Goal: Information Seeking & Learning: Learn about a topic

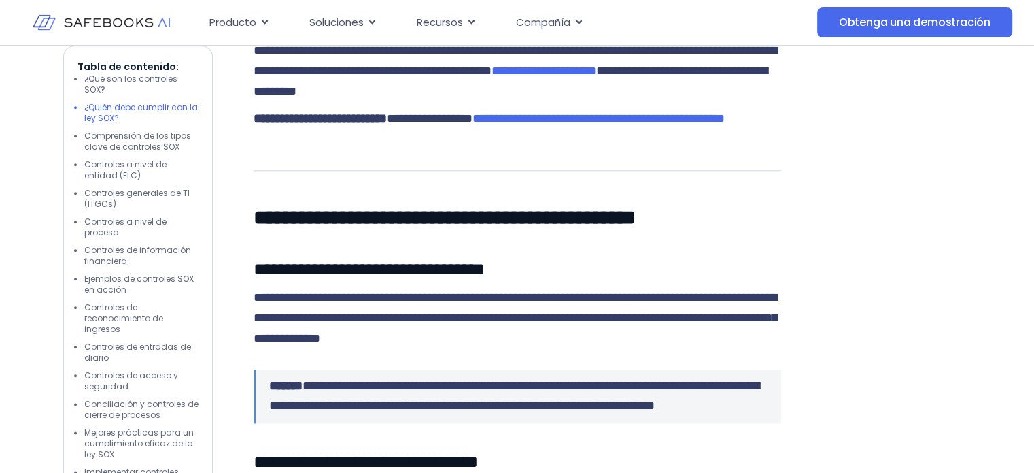
scroll to position [1632, 0]
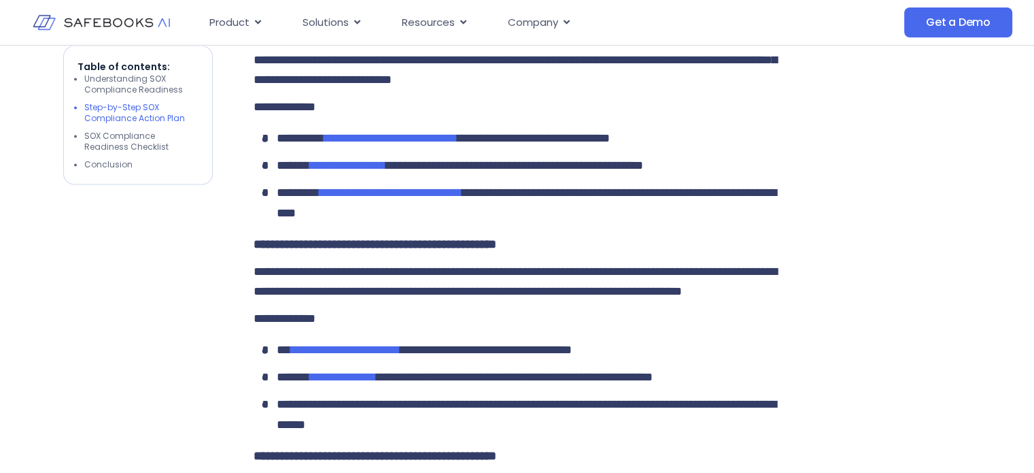
scroll to position [1903, 0]
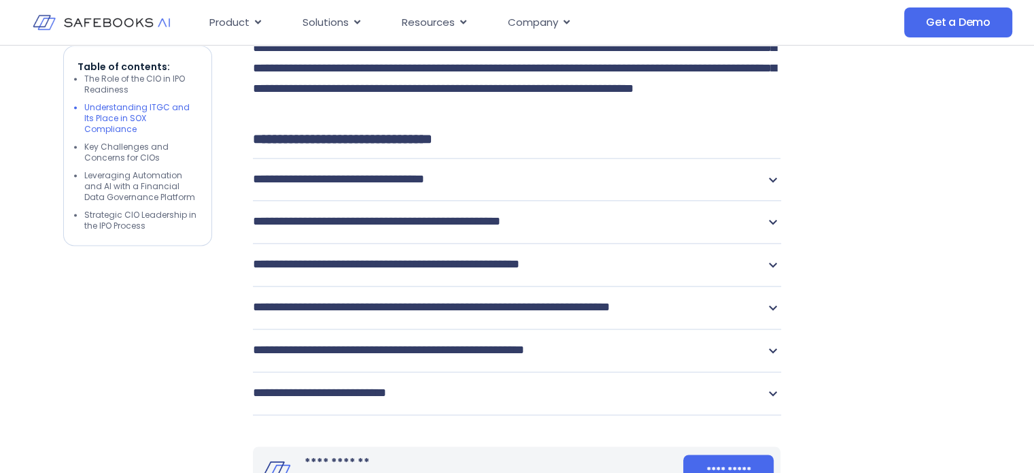
scroll to position [1903, 0]
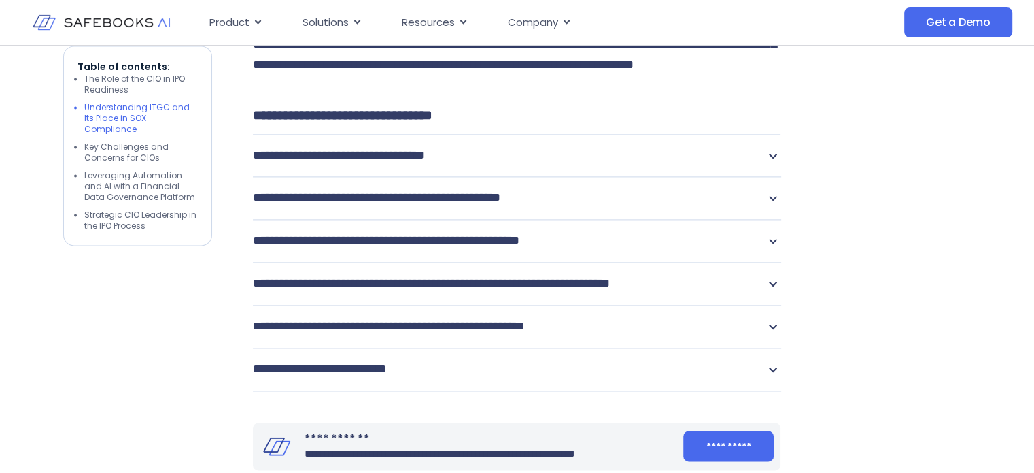
click at [778, 164] on icon at bounding box center [773, 156] width 16 height 16
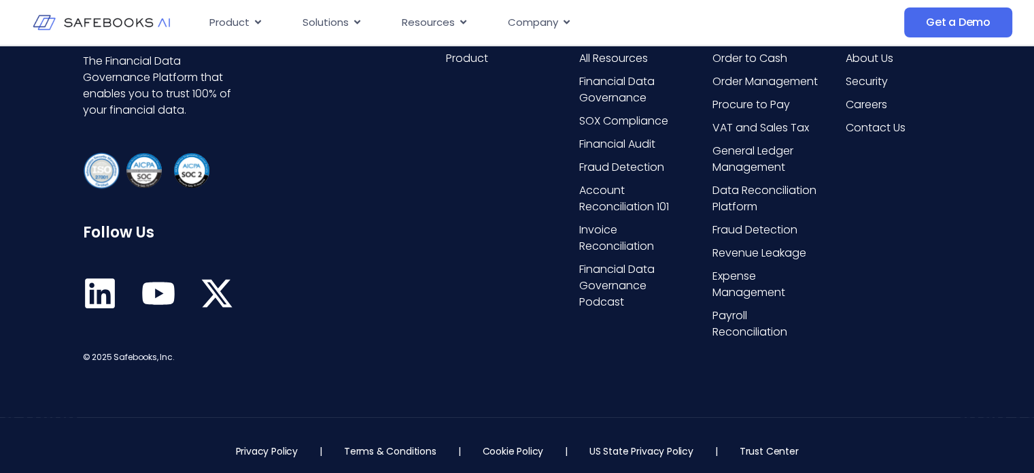
scroll to position [5710, 0]
